Goal: Task Accomplishment & Management: Manage account settings

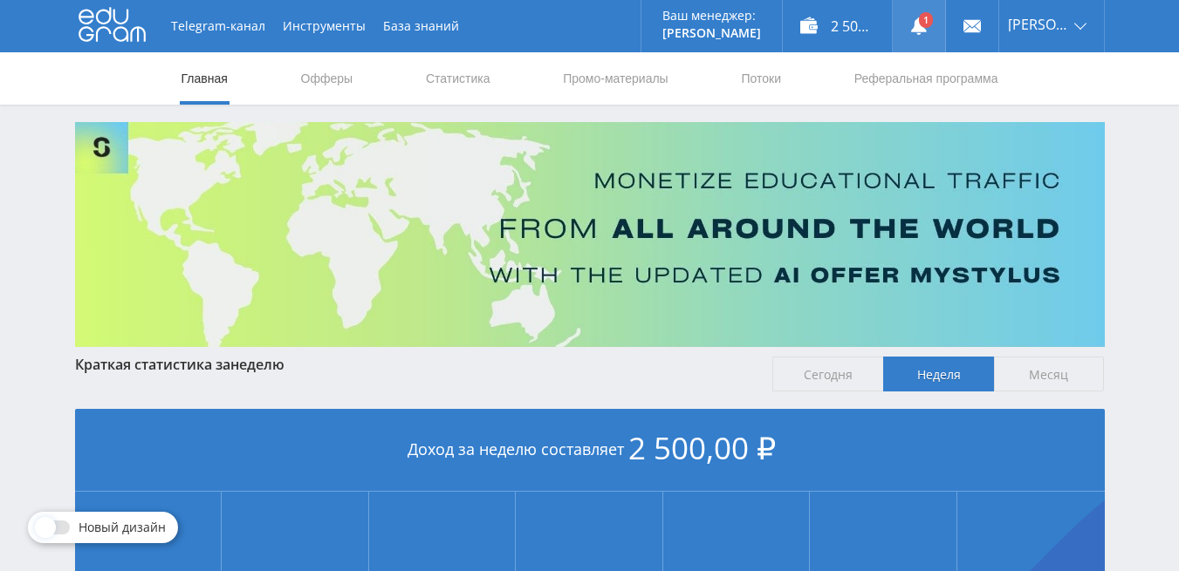
click at [926, 28] on use at bounding box center [919, 25] width 16 height 17
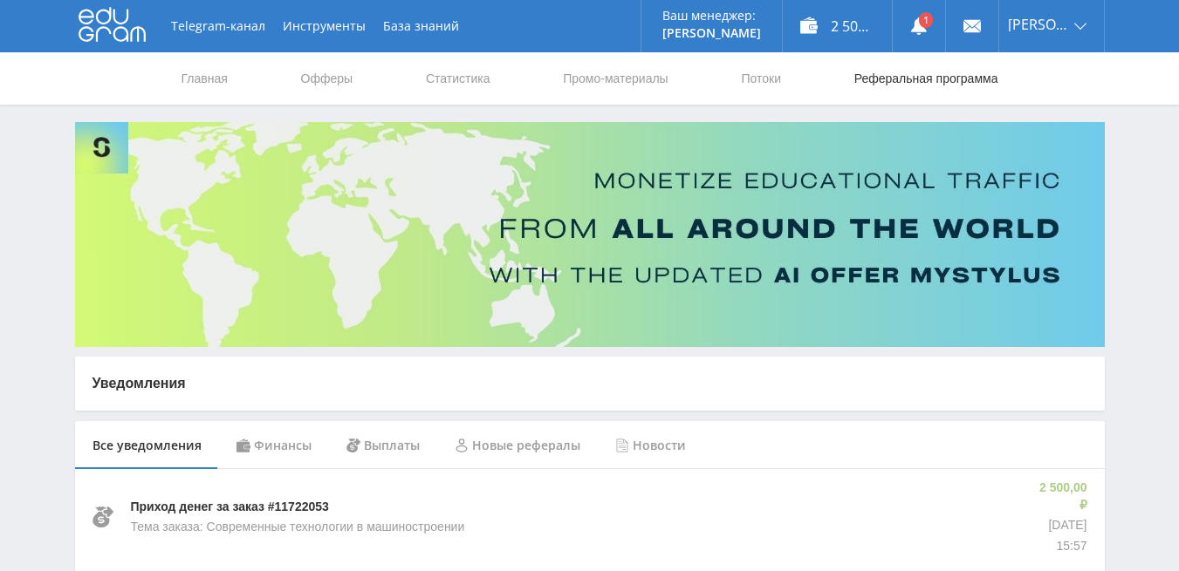
click at [929, 77] on link "Реферальная программа" at bounding box center [925, 78] width 147 height 52
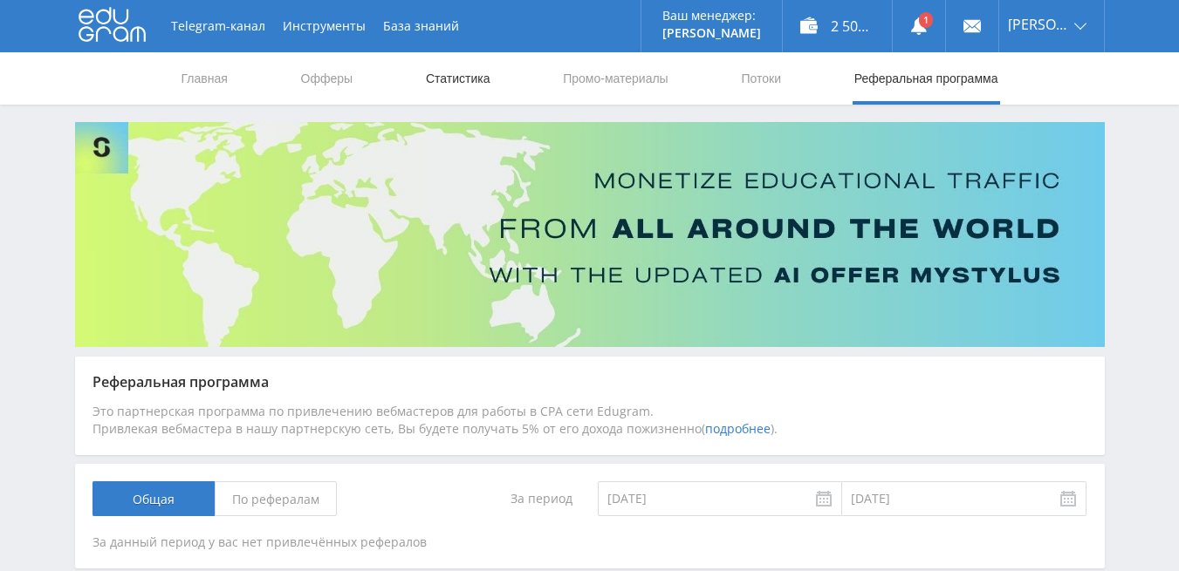
click at [479, 79] on link "Статистика" at bounding box center [458, 78] width 68 height 52
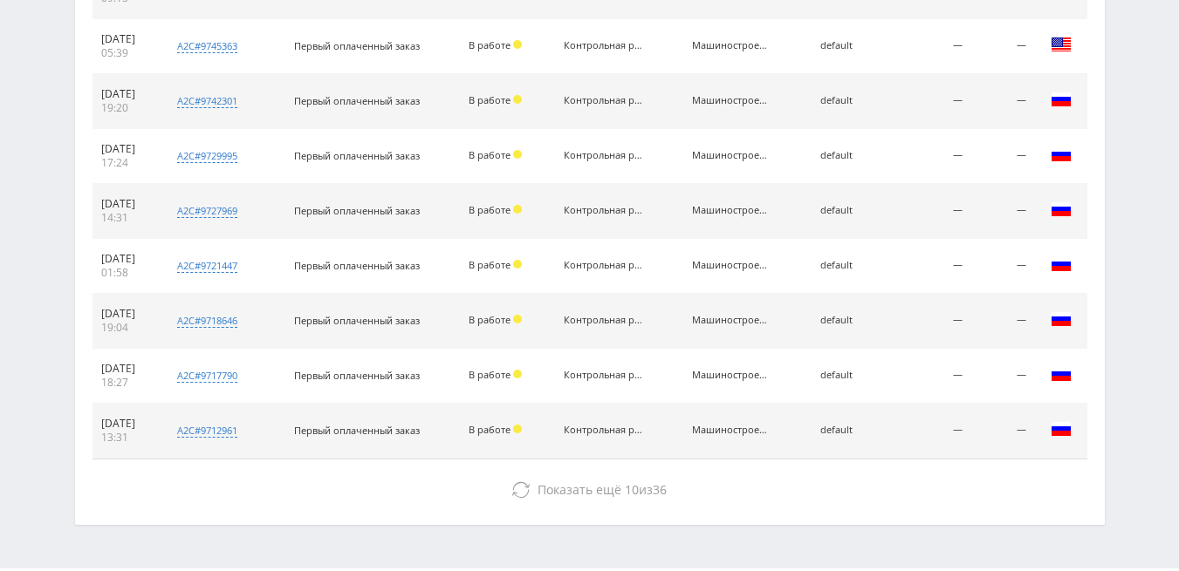
scroll to position [893, 0]
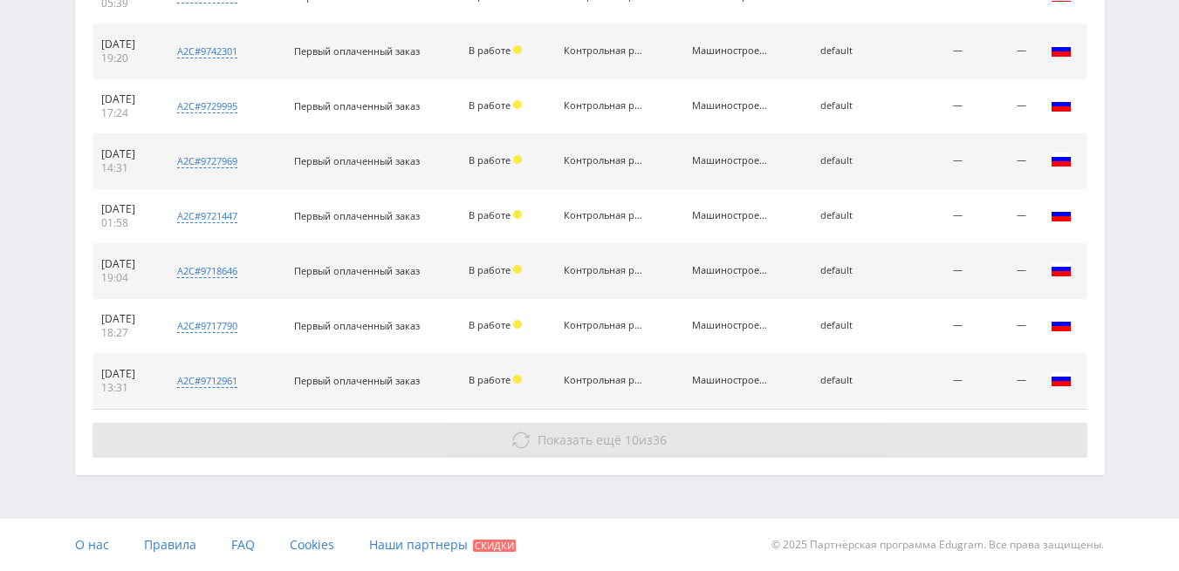
click at [539, 445] on span "Показать ещё" at bounding box center [579, 440] width 84 height 17
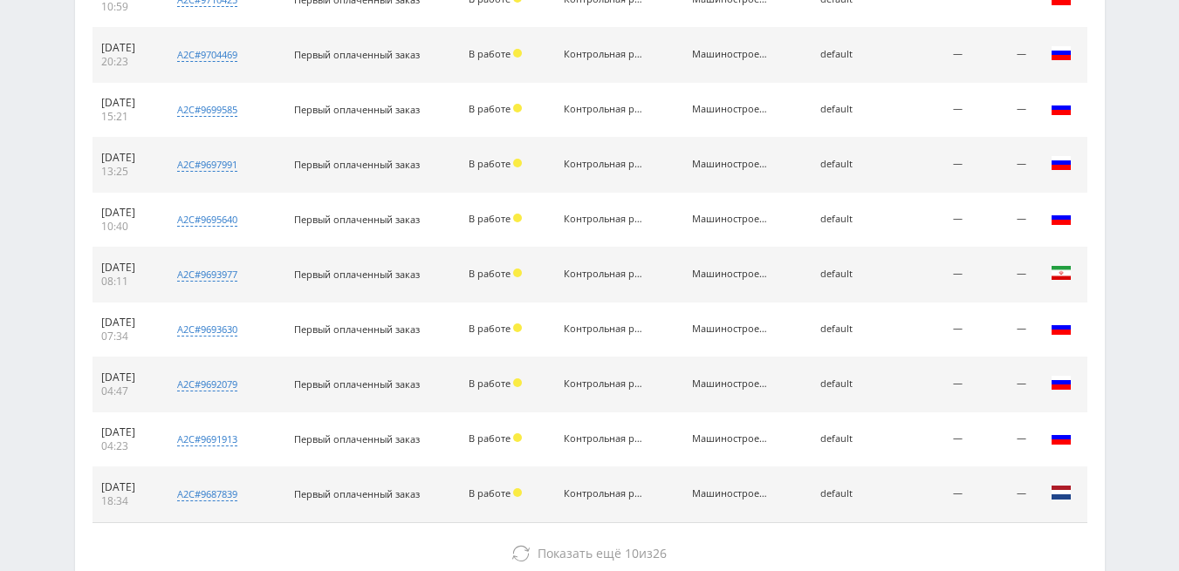
scroll to position [1443, 0]
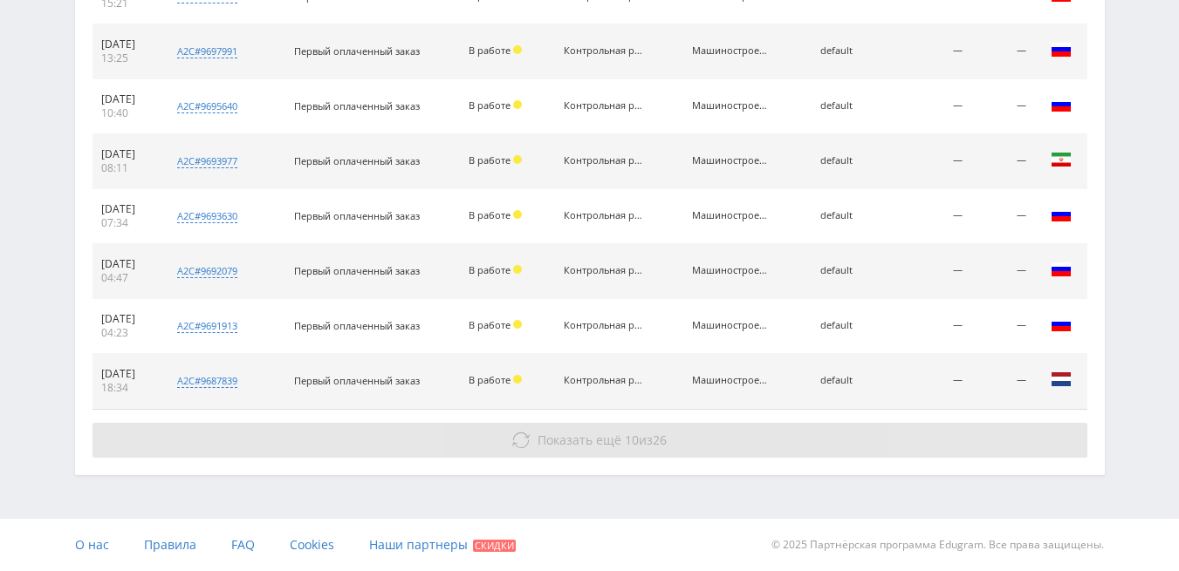
click at [554, 441] on span "Показать ещё" at bounding box center [579, 440] width 84 height 17
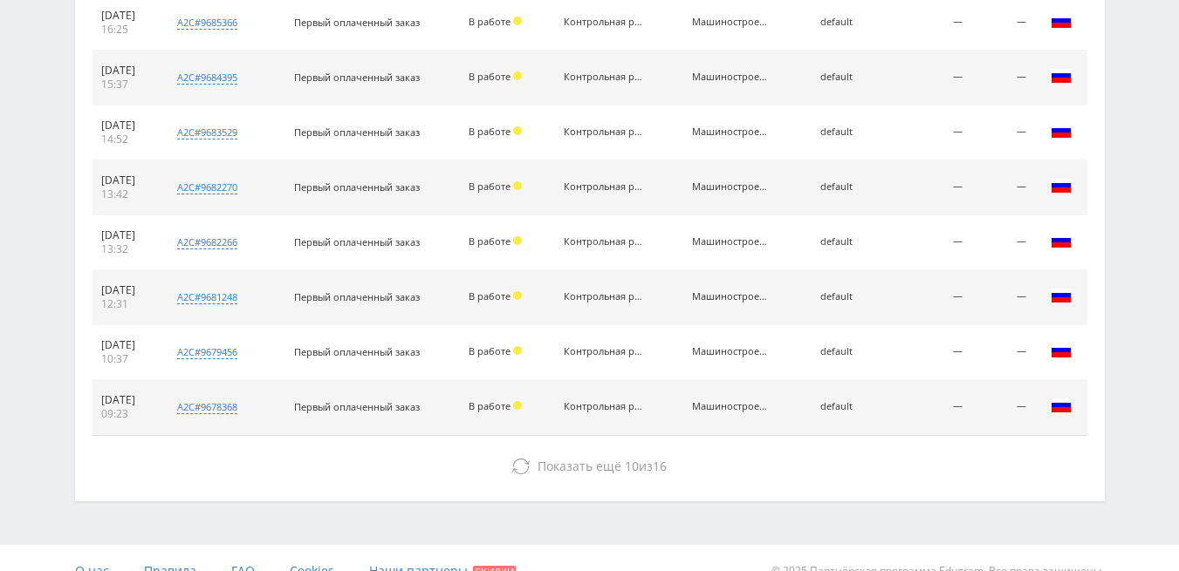
scroll to position [1992, 0]
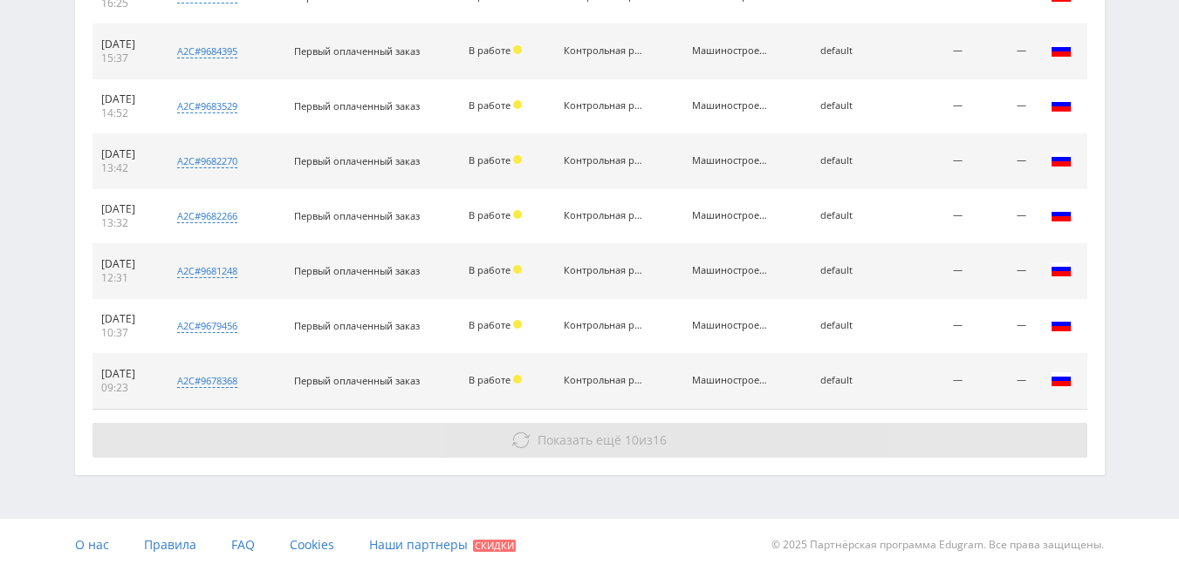
click at [573, 442] on span "Показать ещё" at bounding box center [579, 440] width 84 height 17
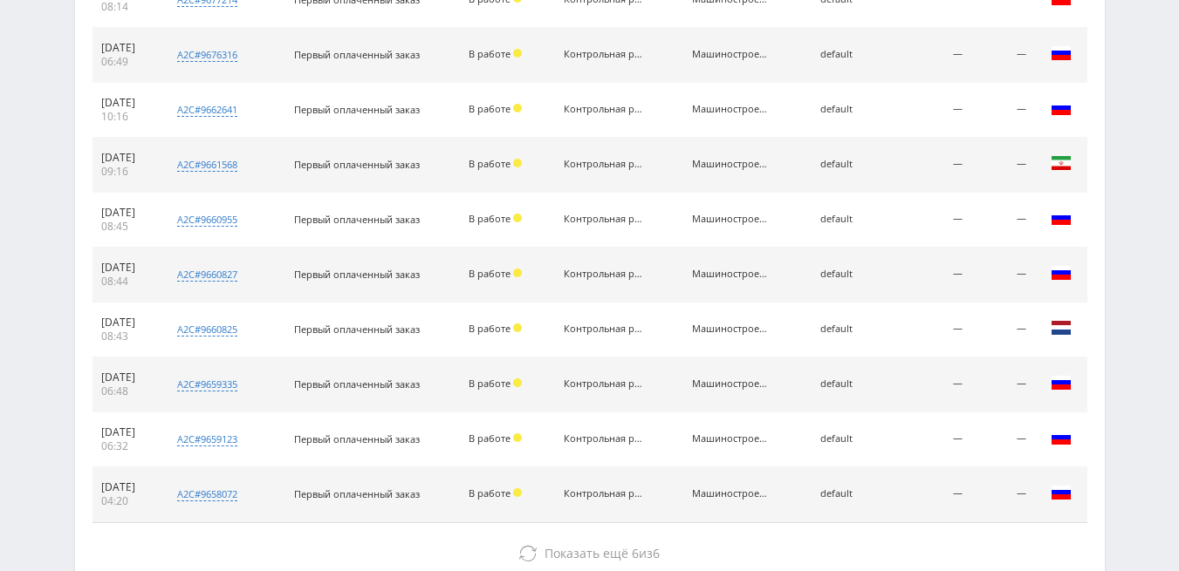
scroll to position [2542, 0]
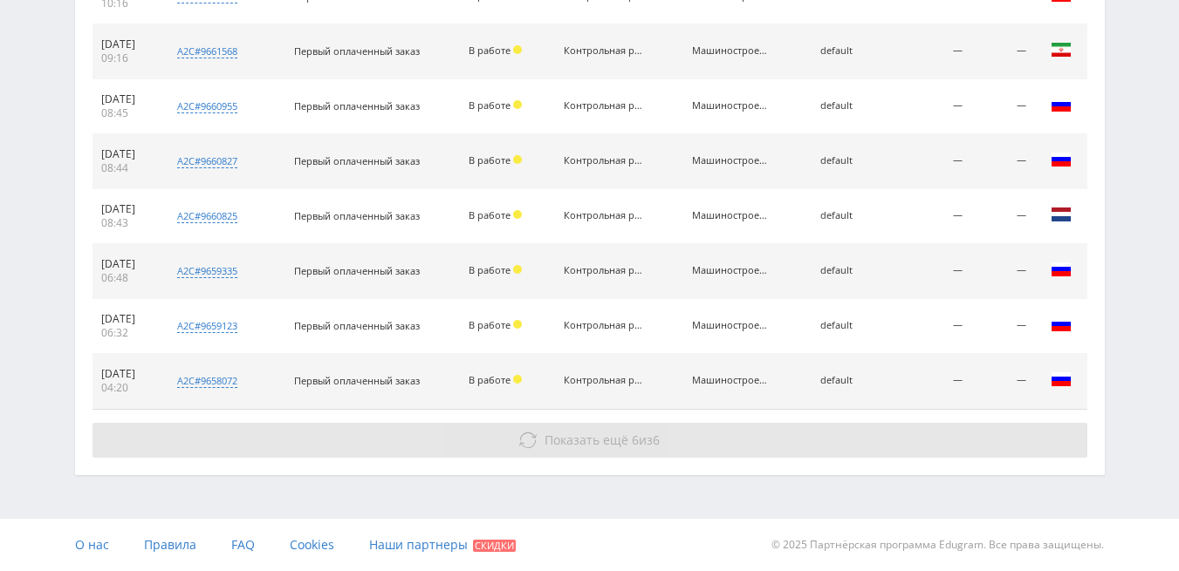
click at [582, 441] on span "Показать ещё" at bounding box center [586, 440] width 84 height 17
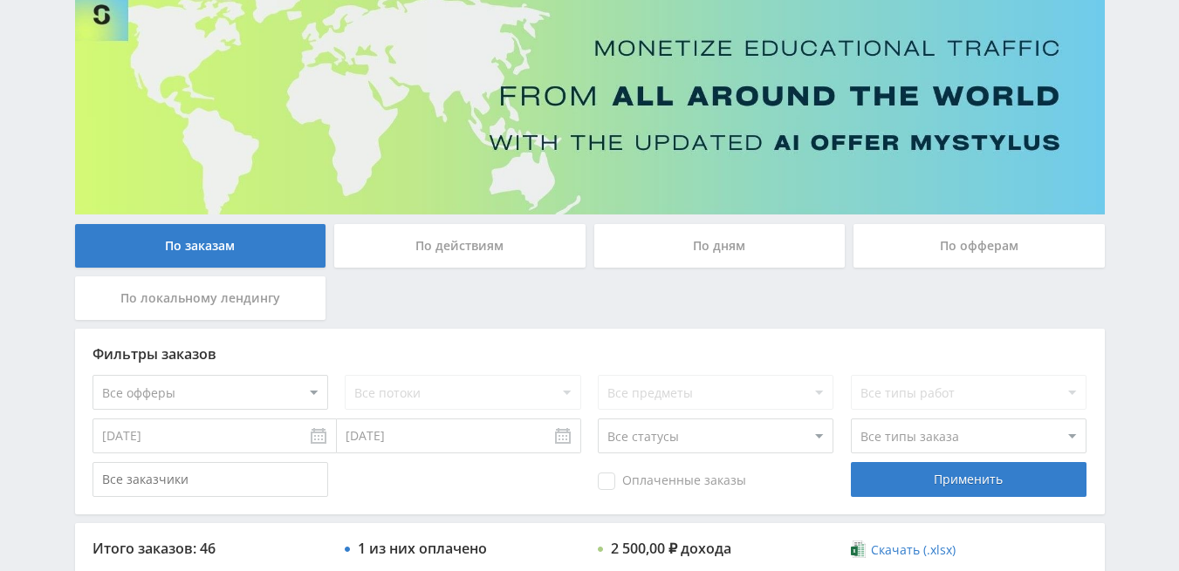
scroll to position [0, 0]
